Goal: Complete application form

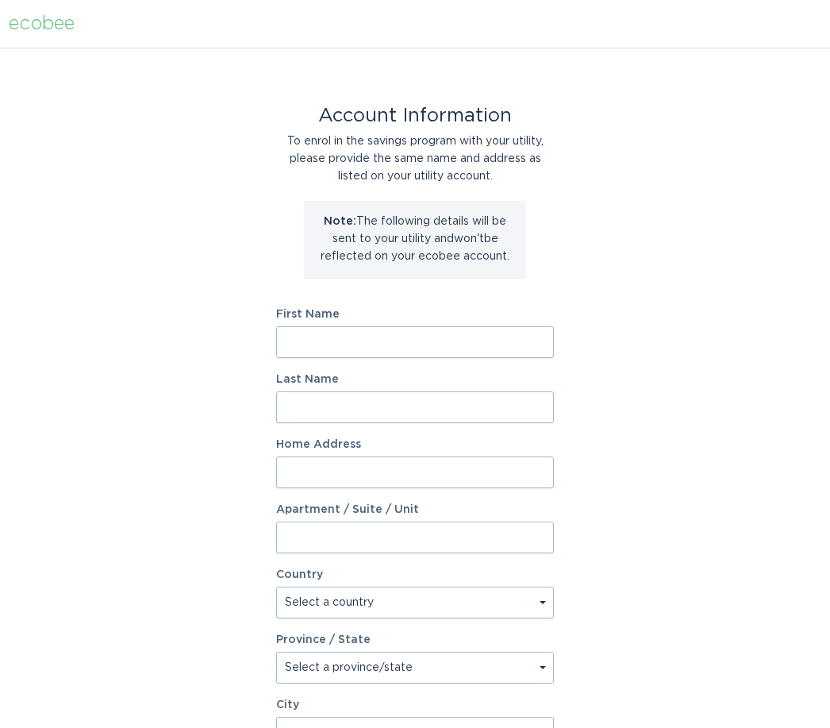
click at [311, 341] on input "First Name" at bounding box center [415, 342] width 278 height 32
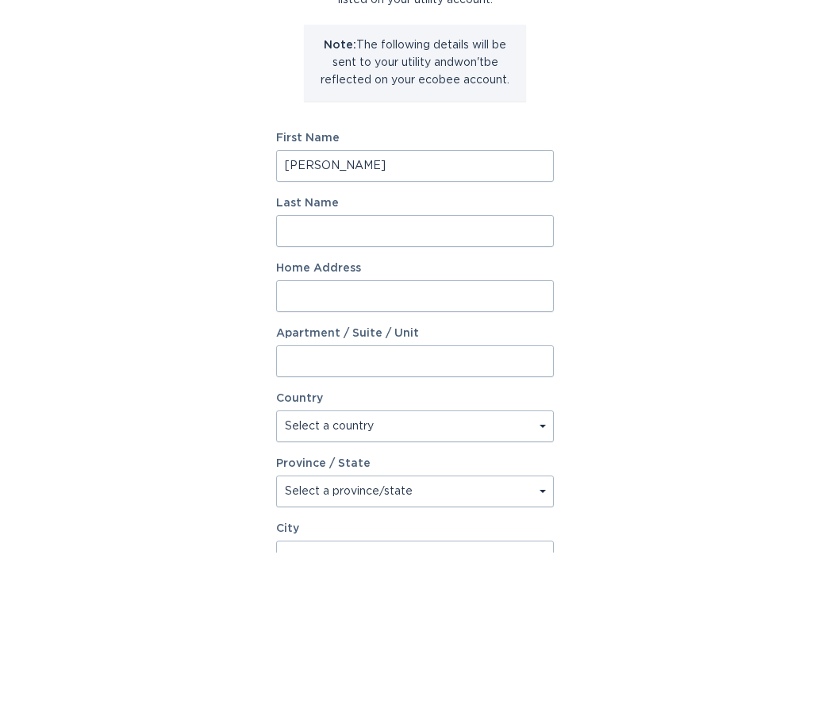
type input "[PERSON_NAME]"
click at [318, 391] on input "Last Name" at bounding box center [415, 407] width 278 height 32
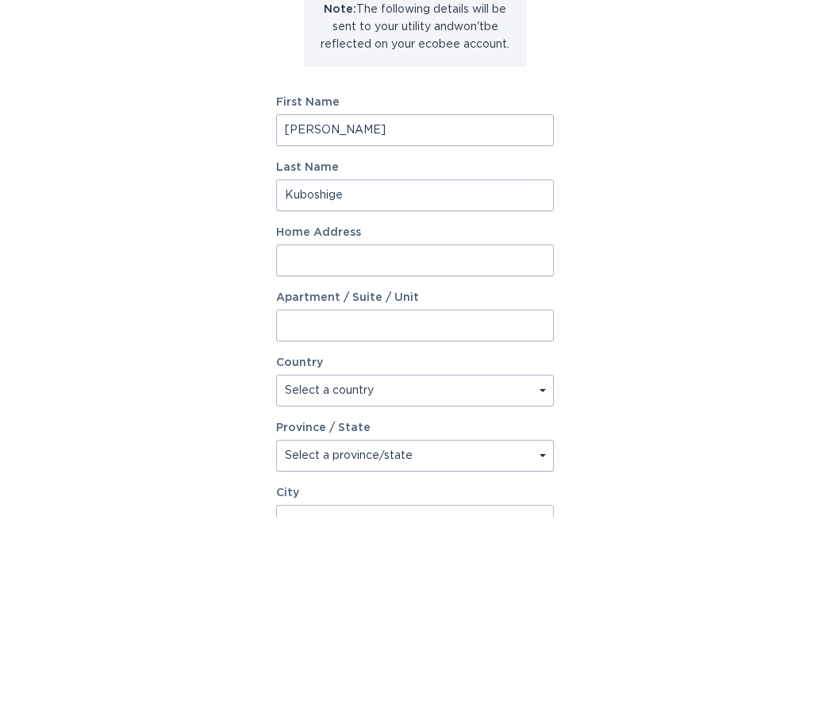
type input "Kuboshige"
click at [309, 456] on input "Home Address" at bounding box center [415, 472] width 278 height 32
type input "[STREET_ADDRESS]"
select select "US"
type input "Mesa"
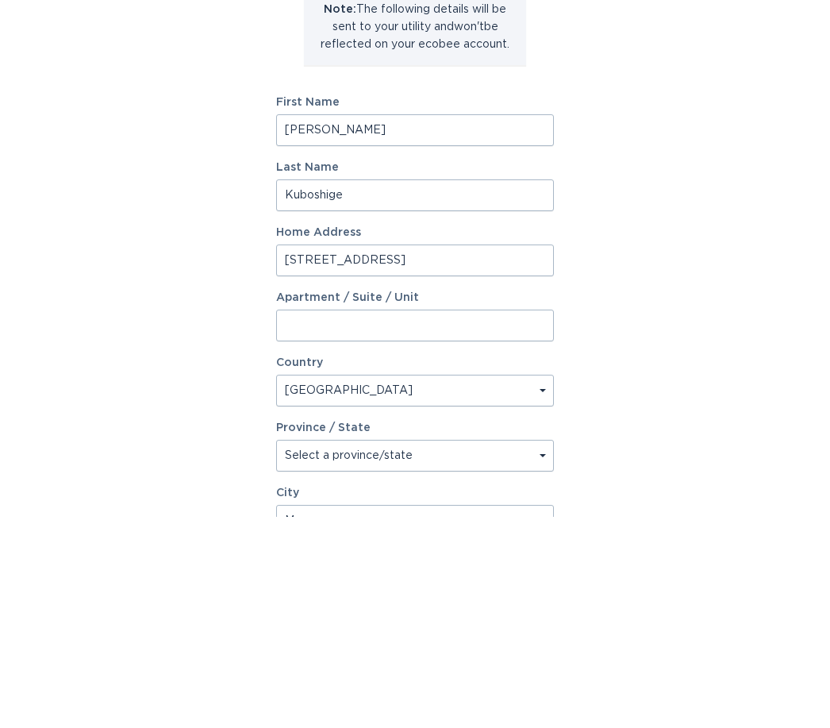
type input "85207"
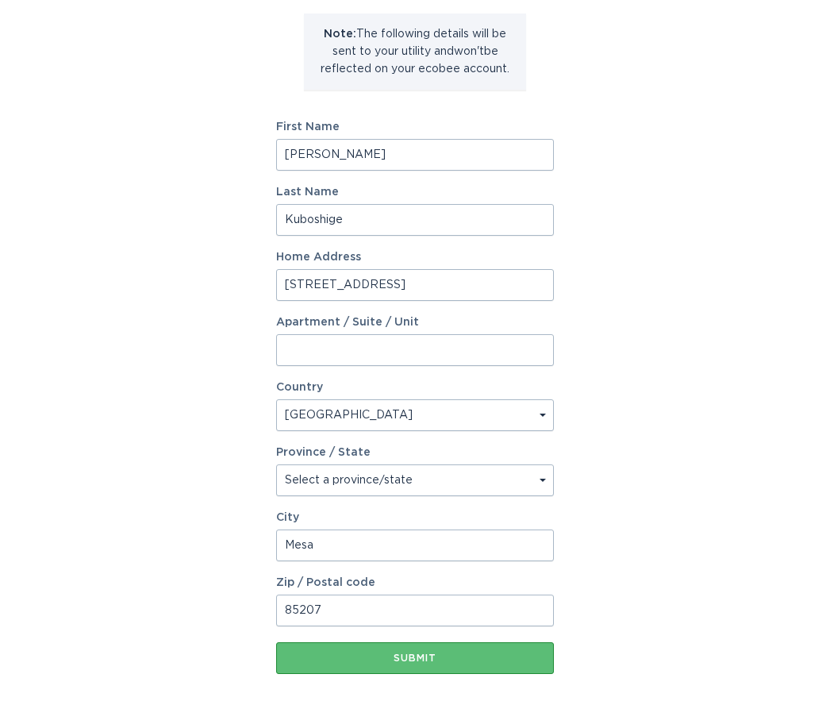
click at [430, 650] on button "Submit" at bounding box center [415, 658] width 278 height 32
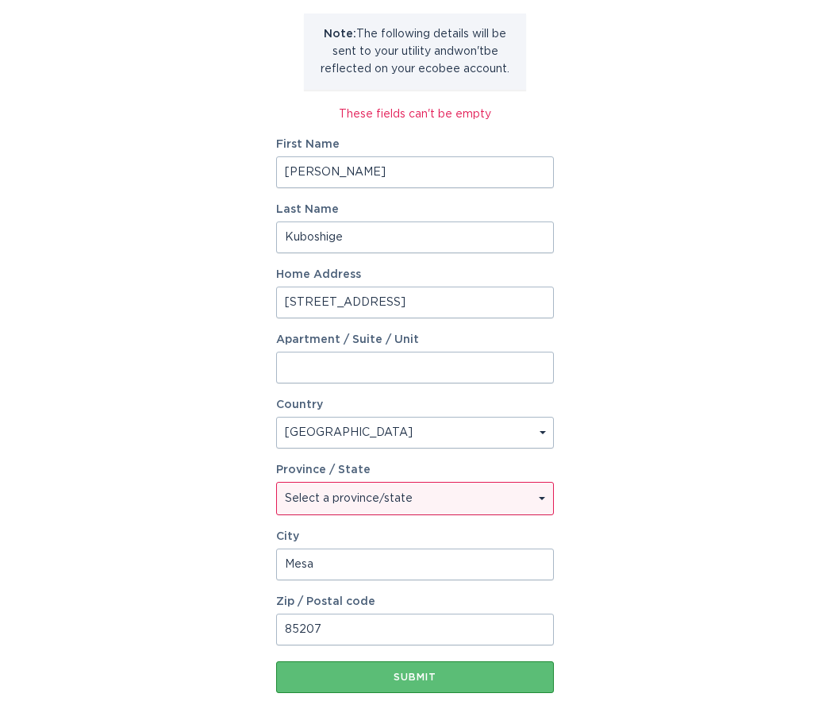
click at [411, 500] on select "Select a province/state [US_STATE] [US_STATE] [US_STATE] [US_STATE] [US_STATE] …" at bounding box center [415, 499] width 276 height 32
select select "AZ"
click at [445, 675] on div "Submit" at bounding box center [415, 677] width 262 height 10
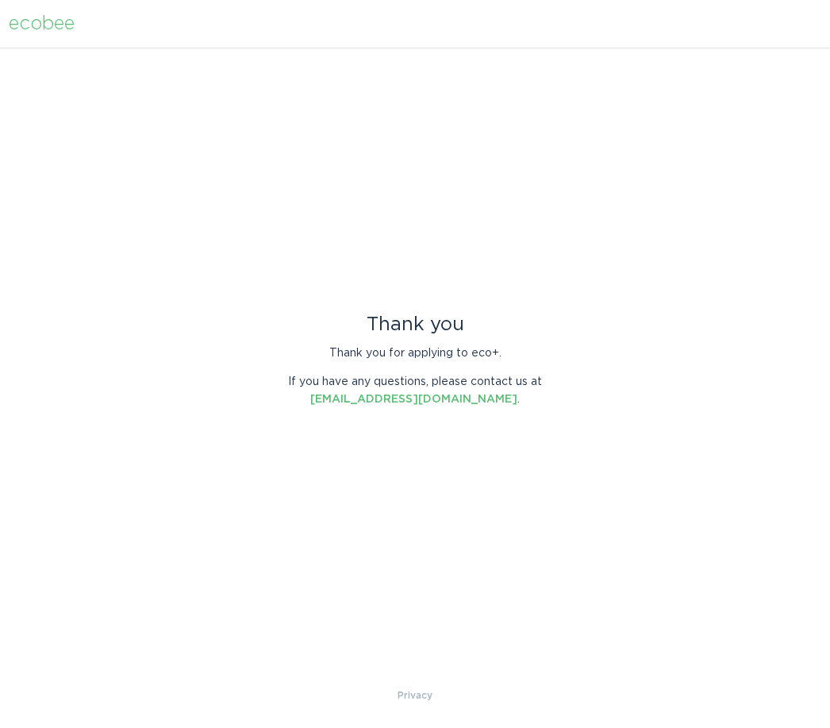
scroll to position [0, 0]
click at [327, 723] on div "ecobee Thank you Thank you for applying to eco+. If you have any questions, ple…" at bounding box center [415, 364] width 830 height 728
